Goal: Use online tool/utility: Utilize a website feature to perform a specific function

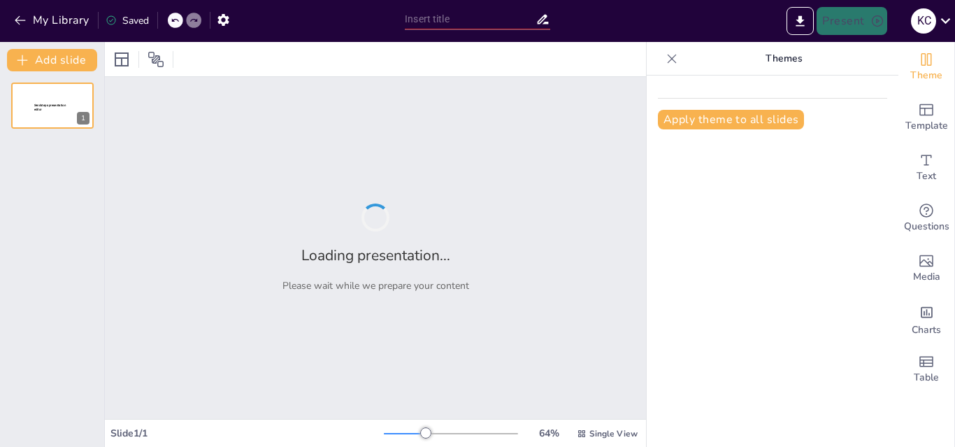
type input "Exploring the Verb 'To Be': A Knowledge Check"
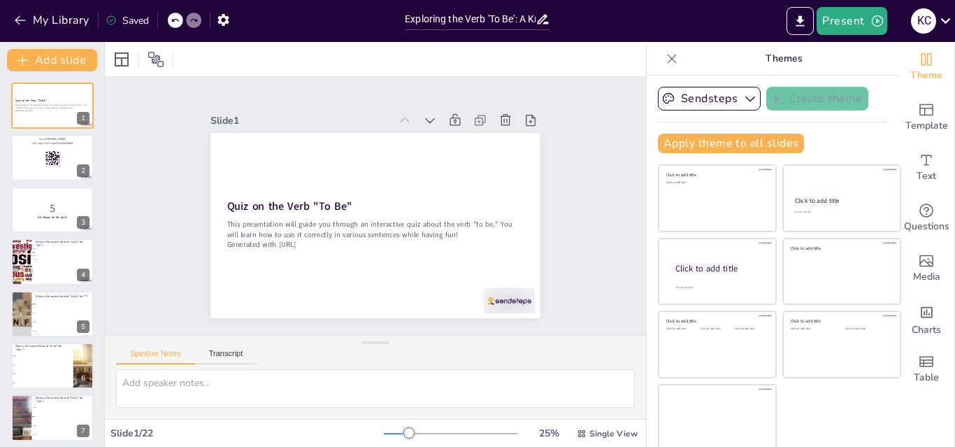
checkbox input "true"
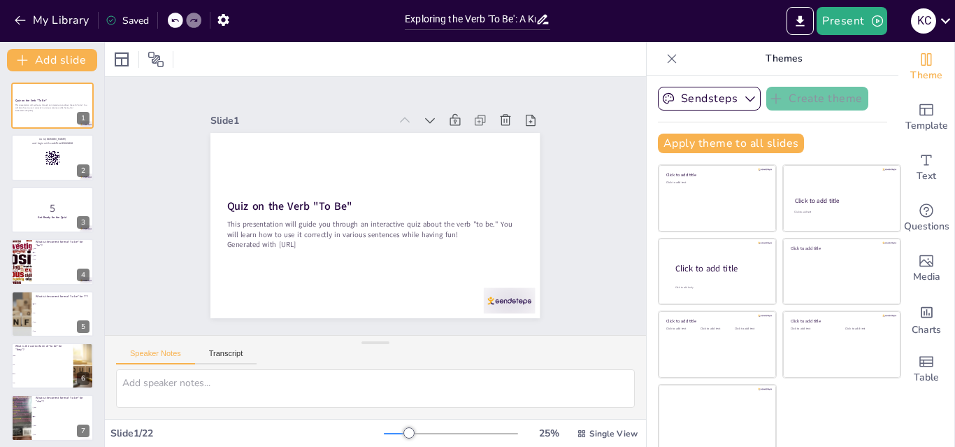
checkbox input "true"
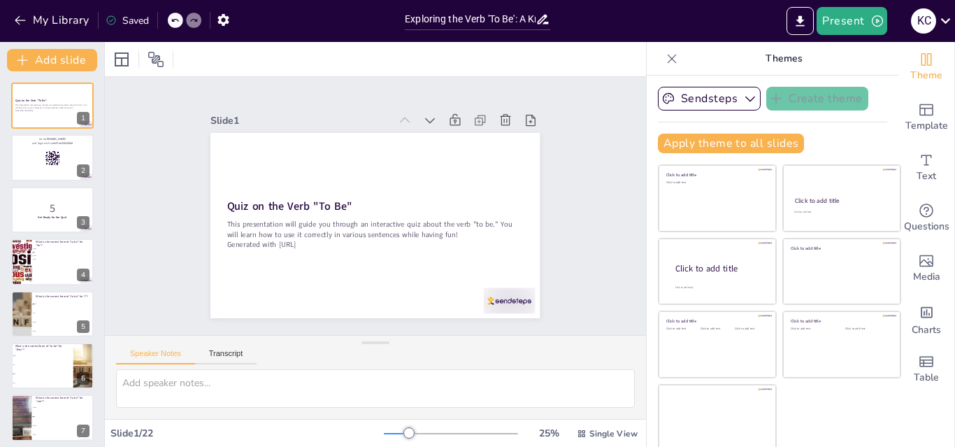
checkbox input "true"
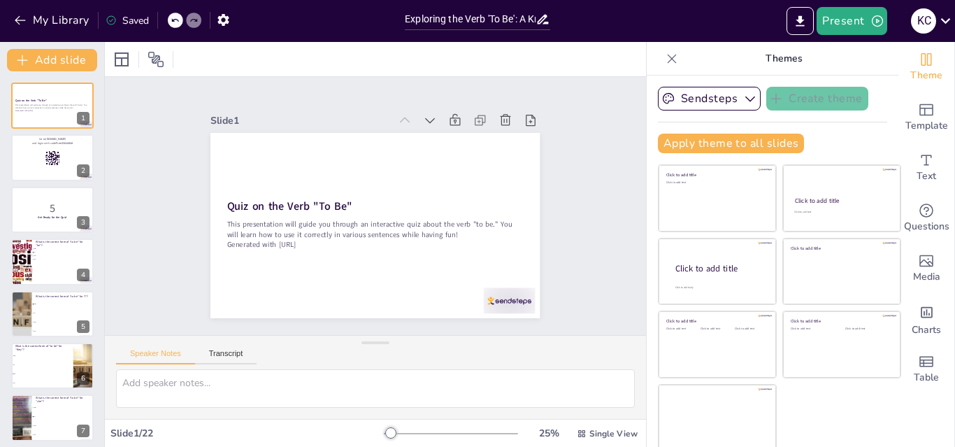
checkbox input "true"
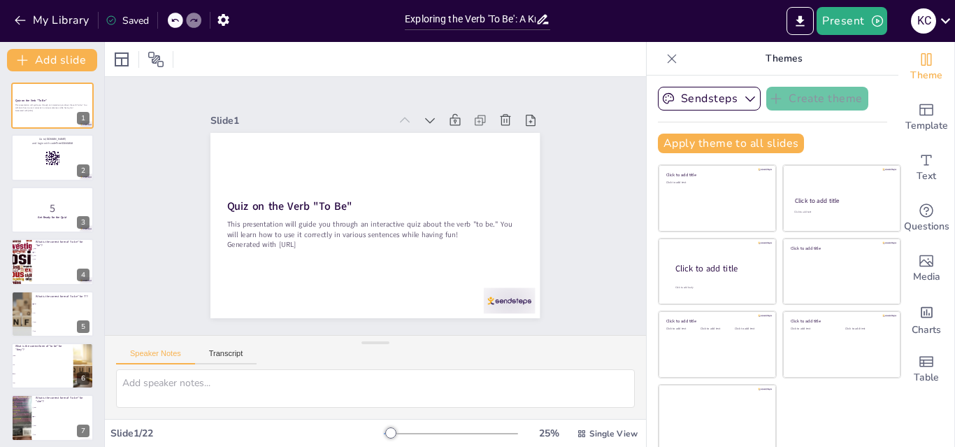
checkbox input "true"
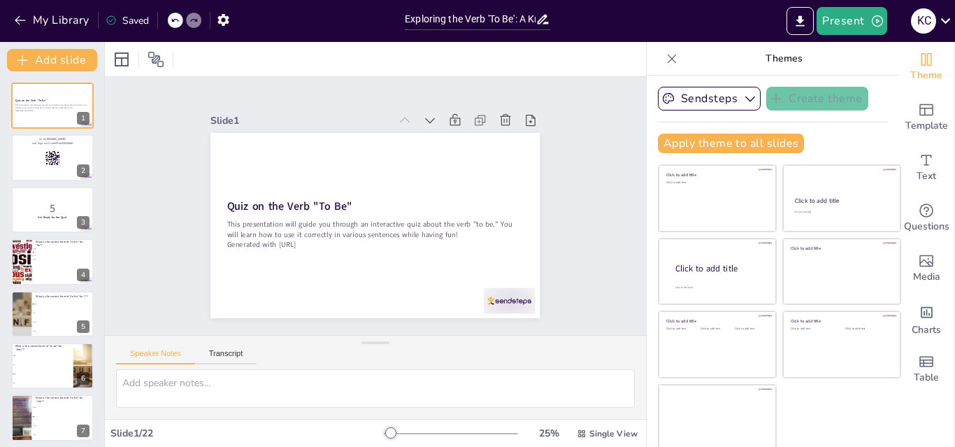
checkbox input "true"
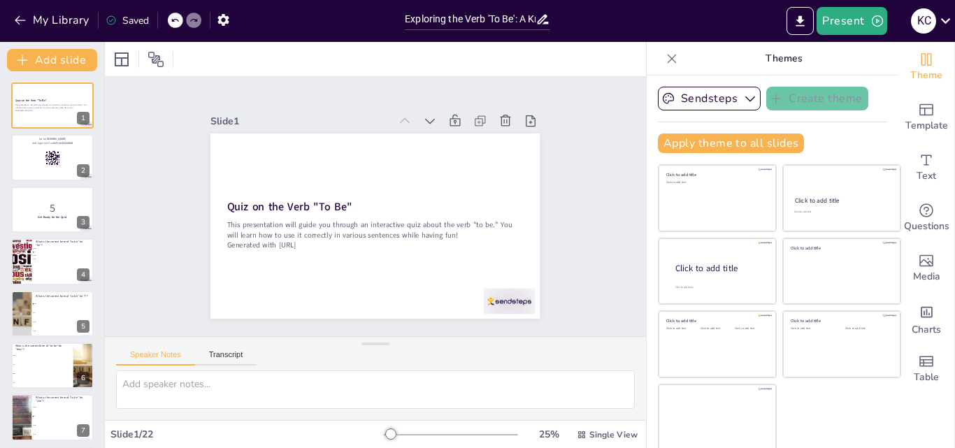
checkbox input "true"
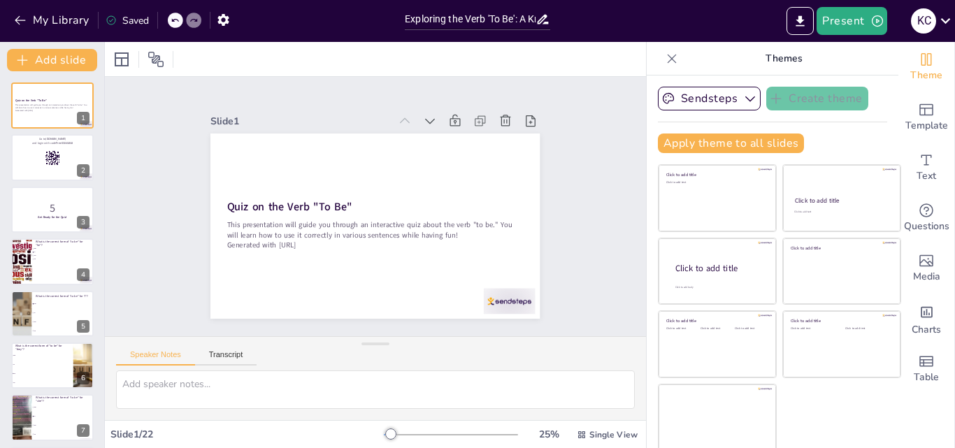
checkbox input "true"
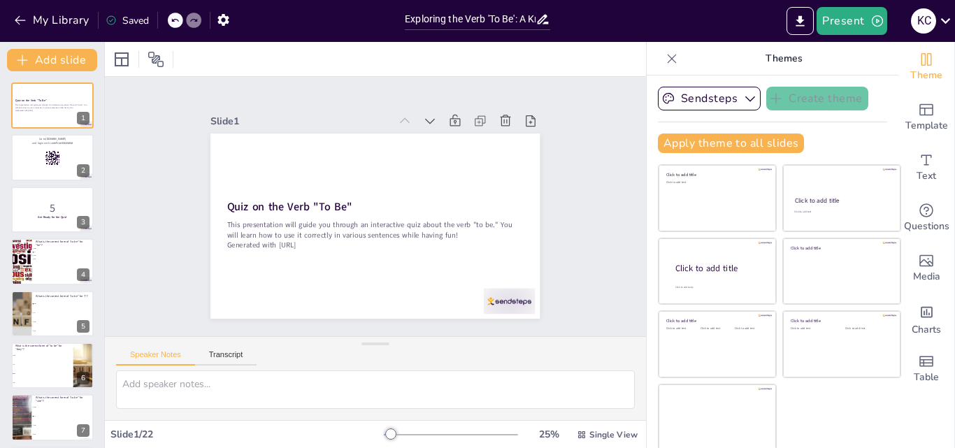
checkbox input "true"
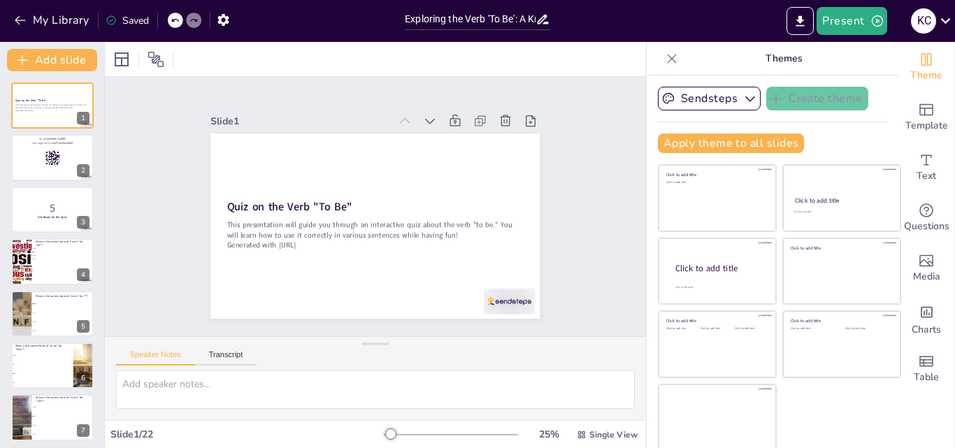
checkbox input "true"
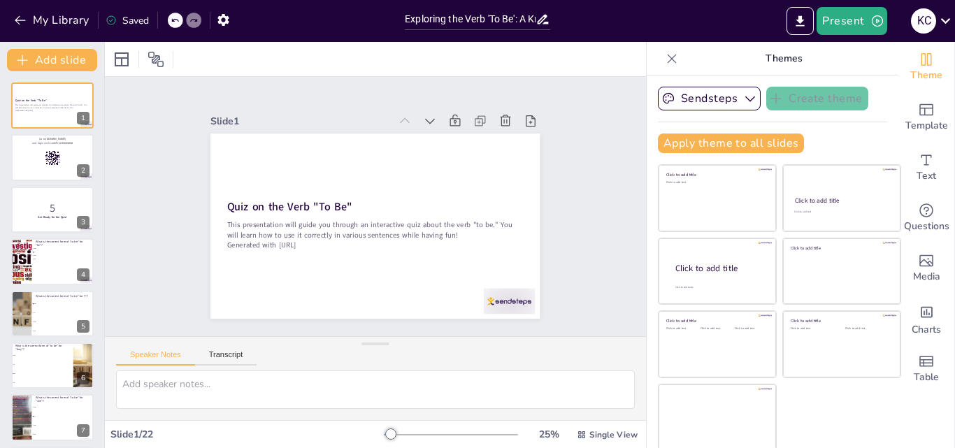
checkbox input "true"
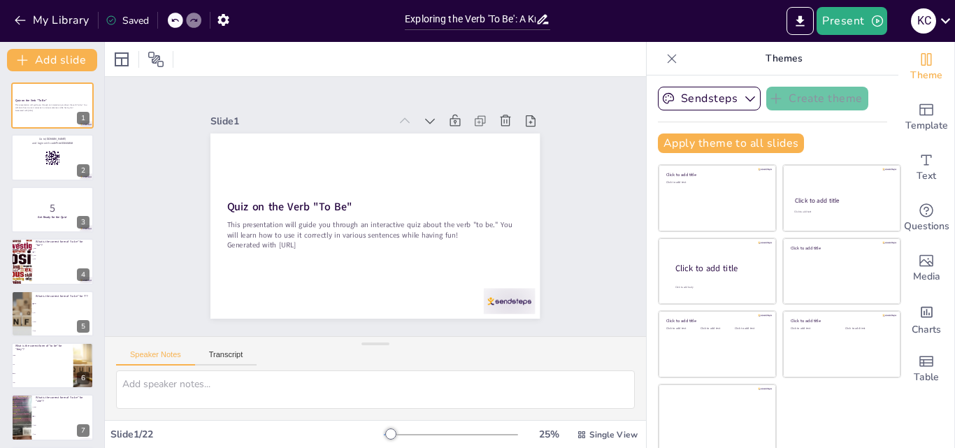
checkbox input "true"
